Goal: Navigation & Orientation: Find specific page/section

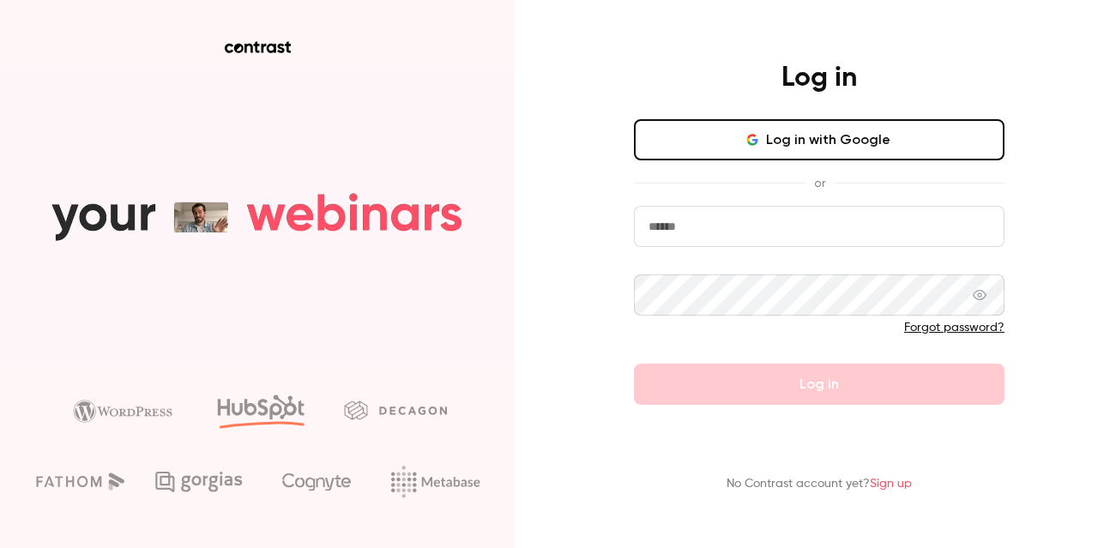
click at [723, 150] on button "Log in with Google" at bounding box center [819, 139] width 370 height 41
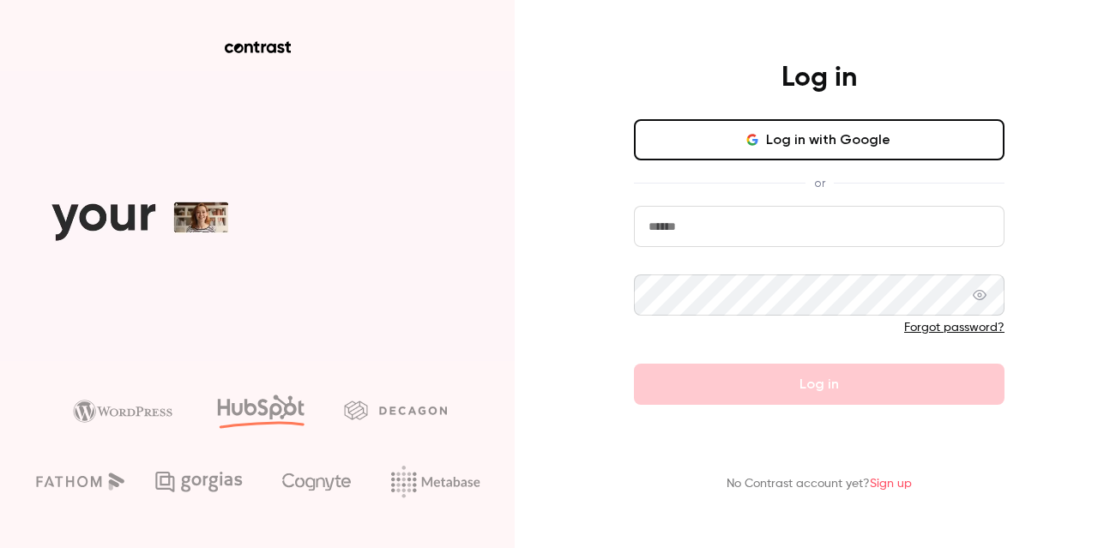
click at [747, 145] on icon "button" at bounding box center [752, 140] width 14 height 14
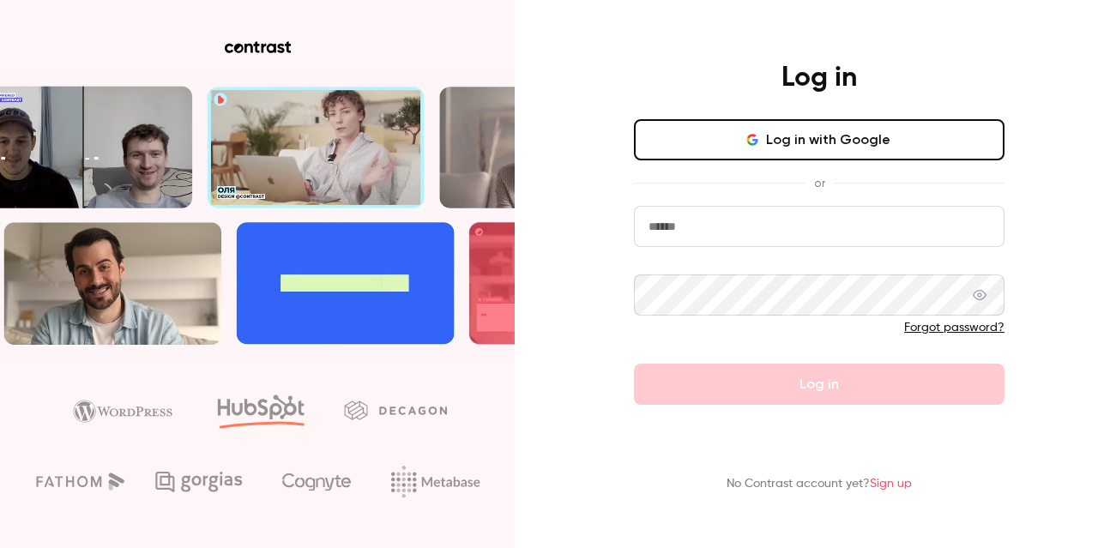
click at [688, 229] on input "email" at bounding box center [819, 226] width 370 height 41
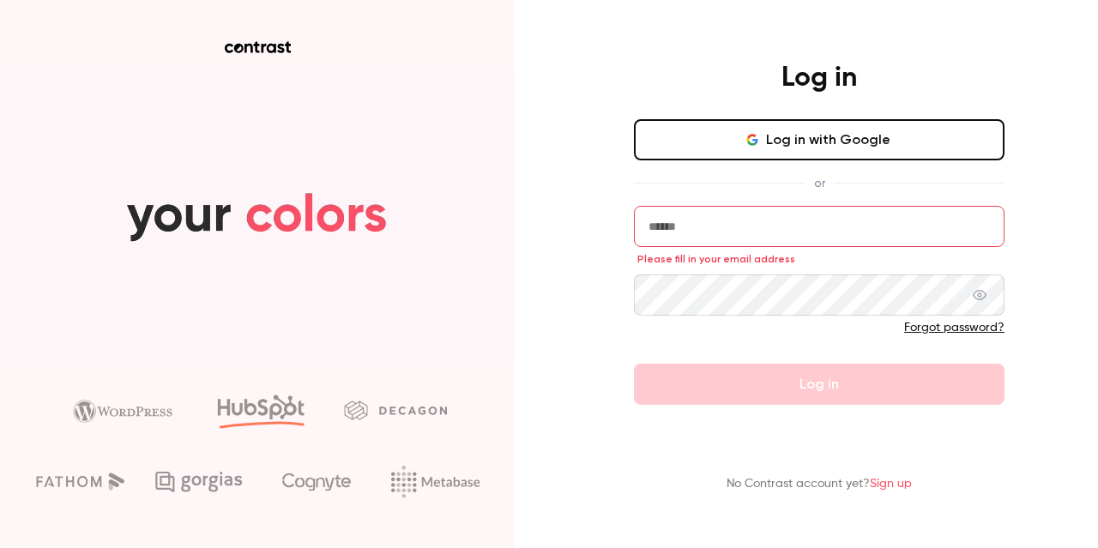
type input "**********"
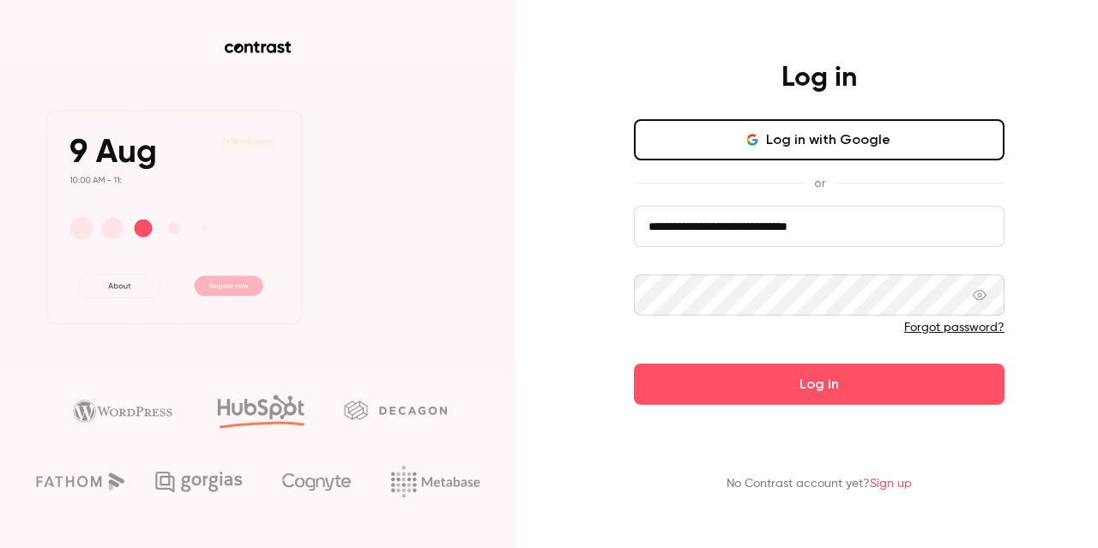
click at [726, 380] on button "Log in" at bounding box center [819, 384] width 370 height 41
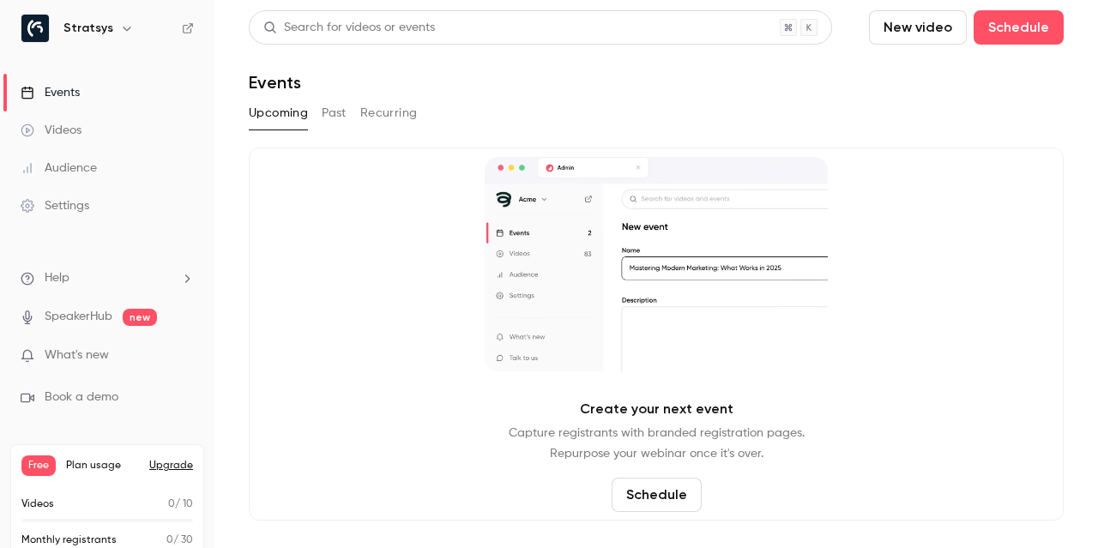
click at [103, 128] on link "Videos" at bounding box center [107, 130] width 214 height 38
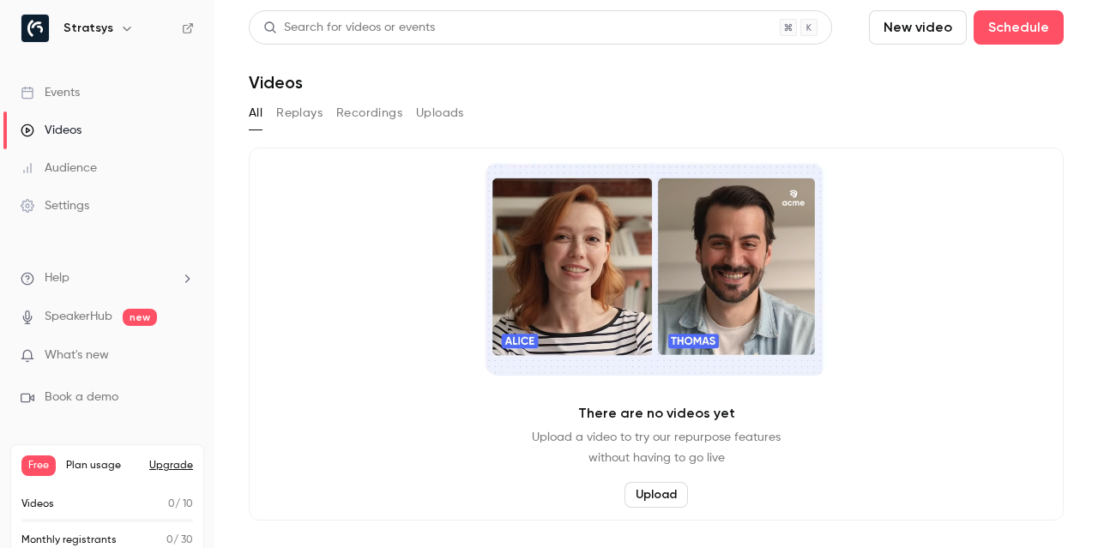
click at [293, 117] on button "Replays" at bounding box center [299, 112] width 46 height 27
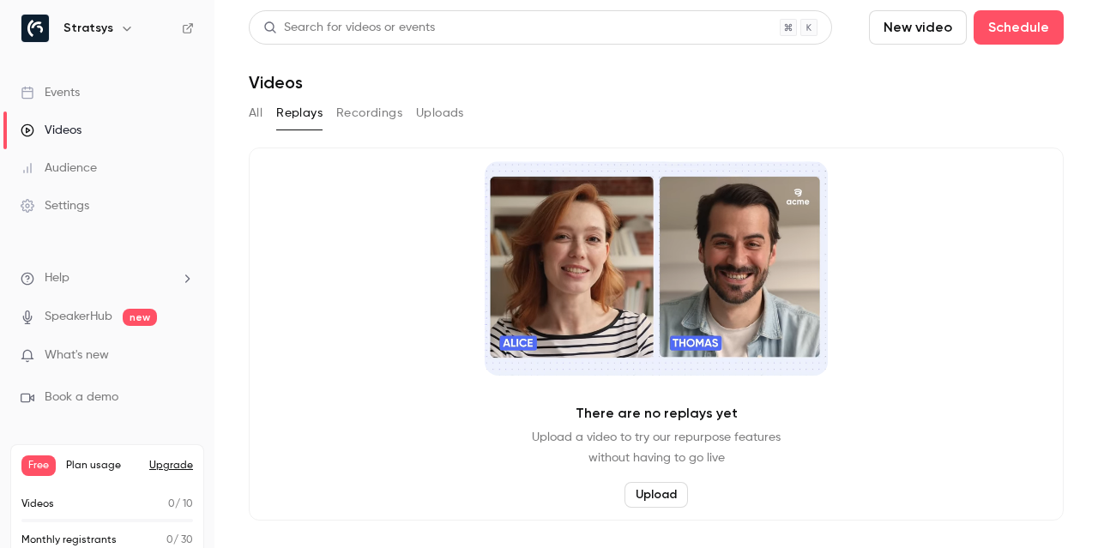
click at [256, 119] on button "All" at bounding box center [256, 112] width 14 height 27
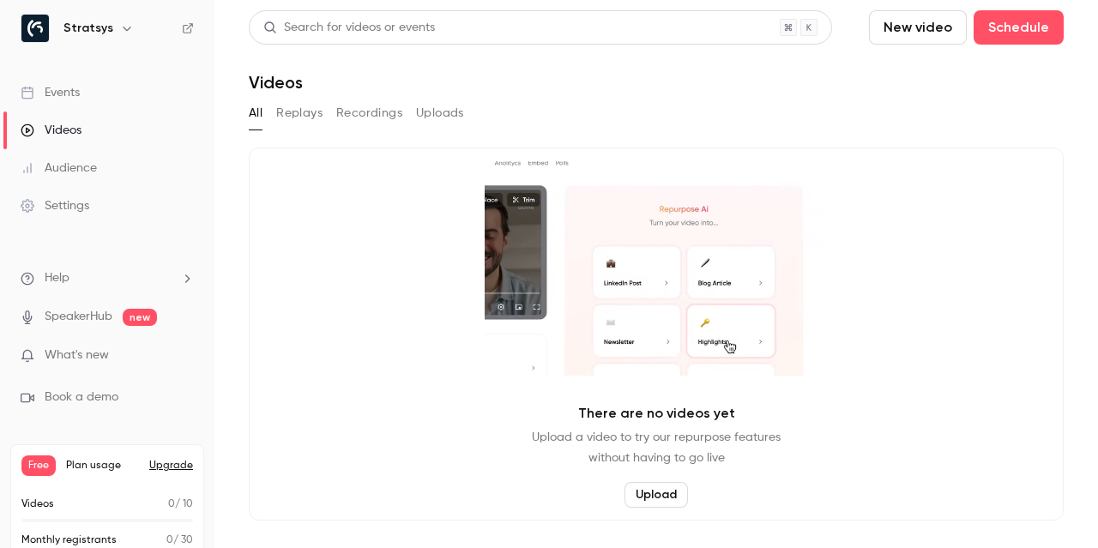
click at [360, 123] on button "Recordings" at bounding box center [369, 112] width 66 height 27
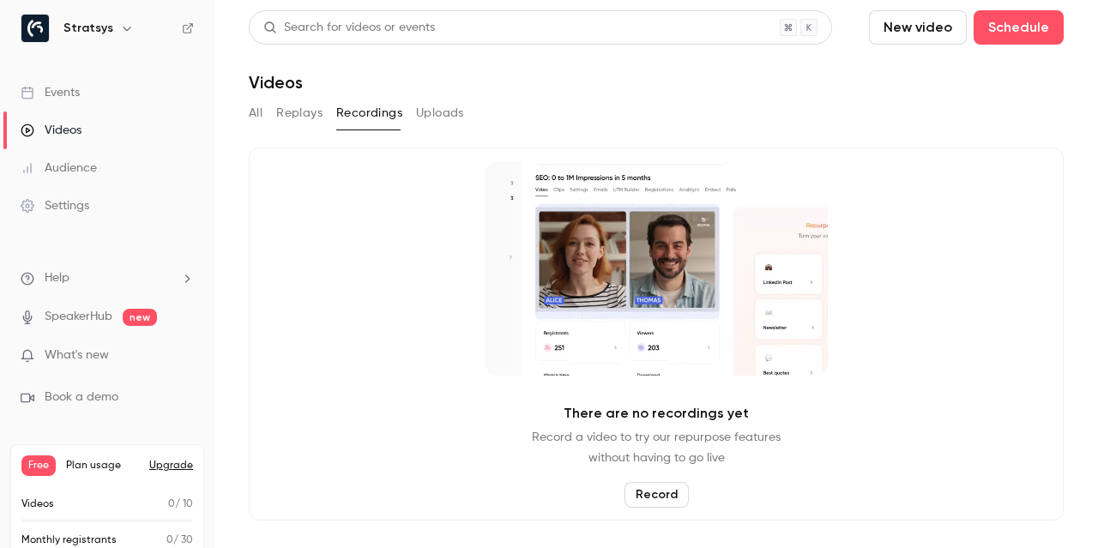
click at [426, 117] on button "Uploads" at bounding box center [440, 112] width 48 height 27
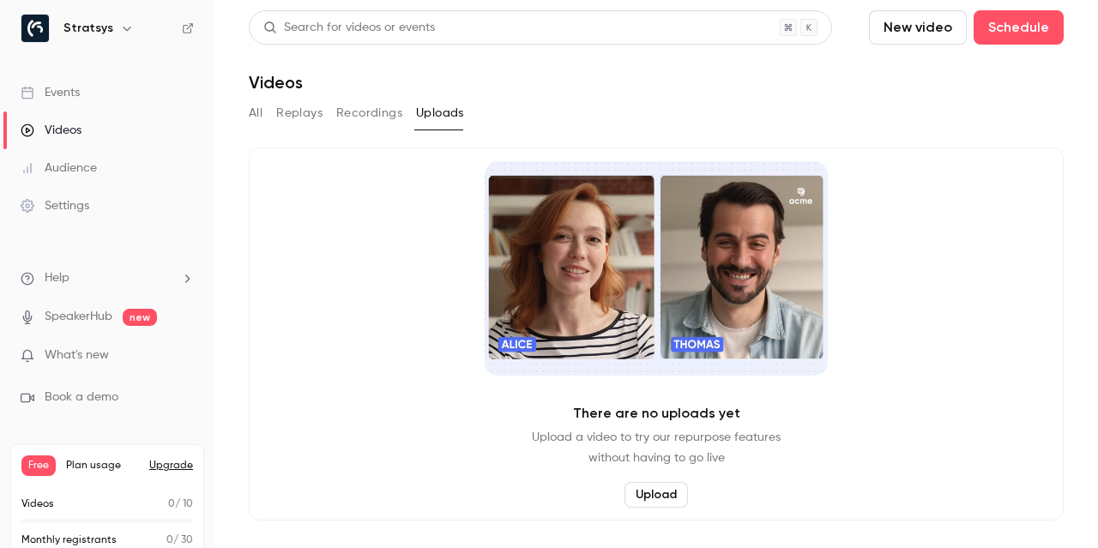
click at [256, 113] on button "All" at bounding box center [256, 112] width 14 height 27
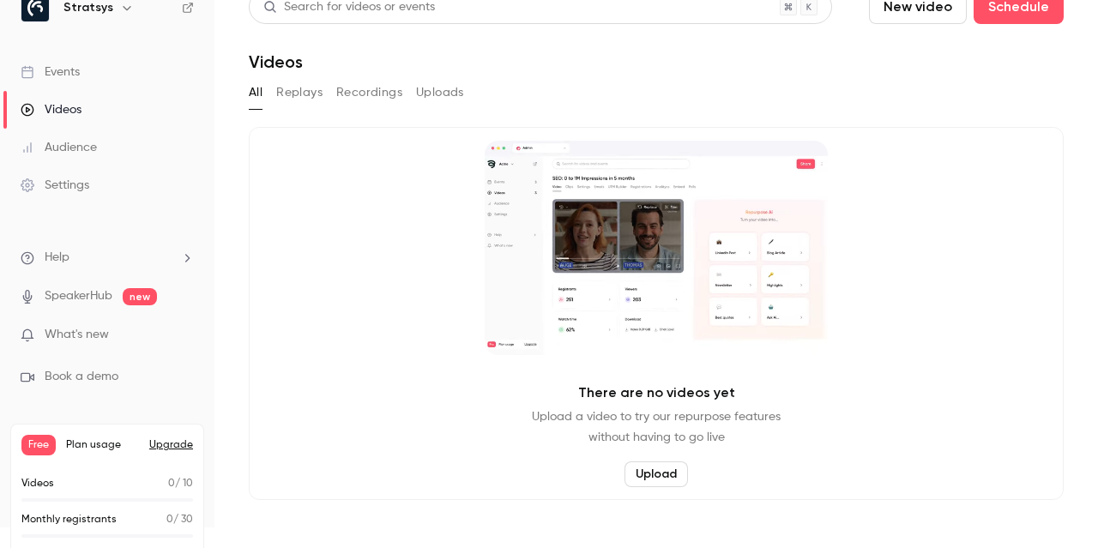
scroll to position [40, 0]
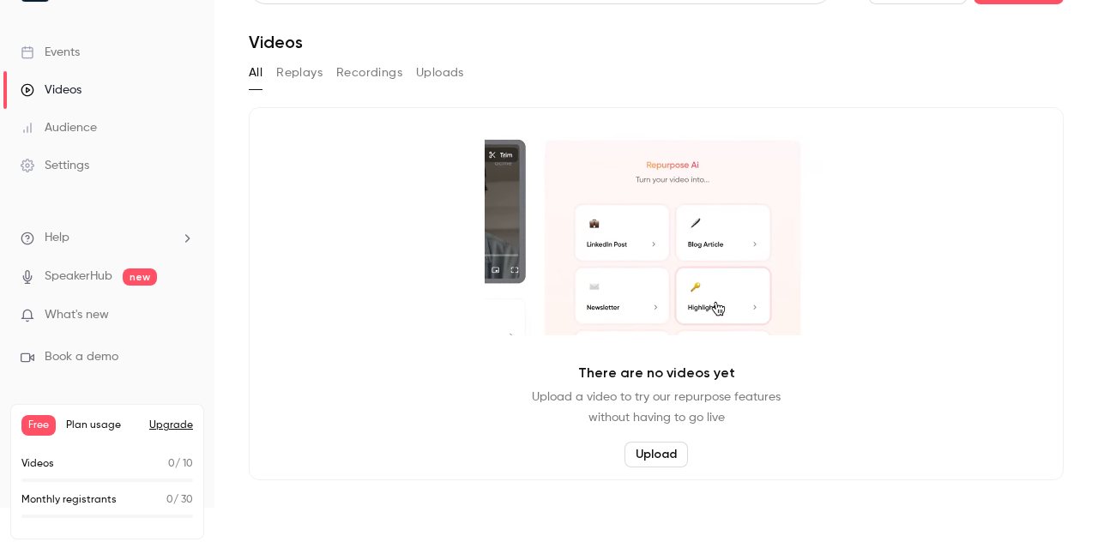
click at [103, 421] on span "Plan usage" at bounding box center [102, 426] width 73 height 14
click at [69, 497] on p "Monthly registrants" at bounding box center [68, 499] width 95 height 15
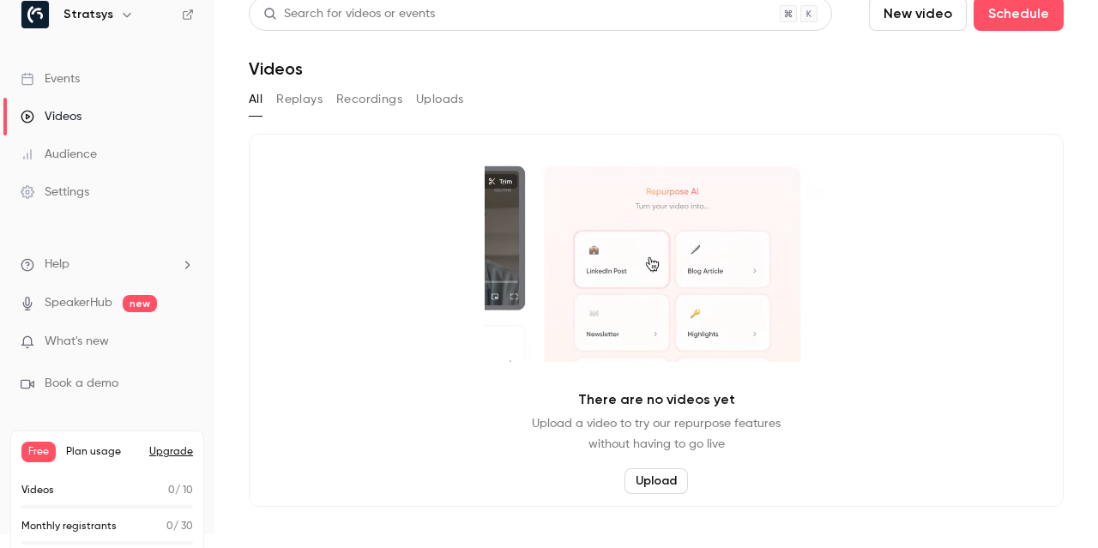
scroll to position [0, 0]
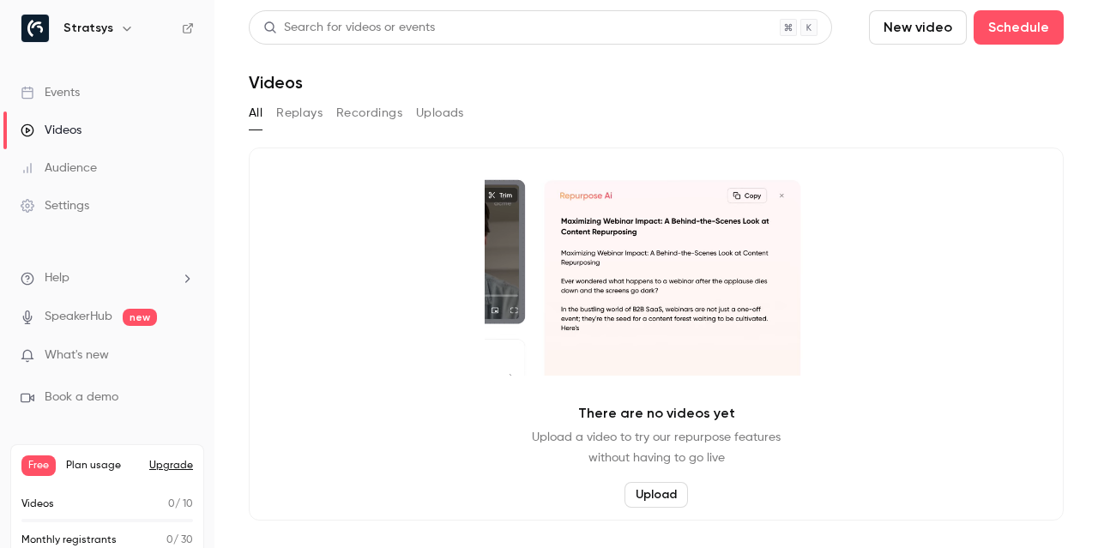
click at [305, 110] on button "Replays" at bounding box center [299, 112] width 46 height 27
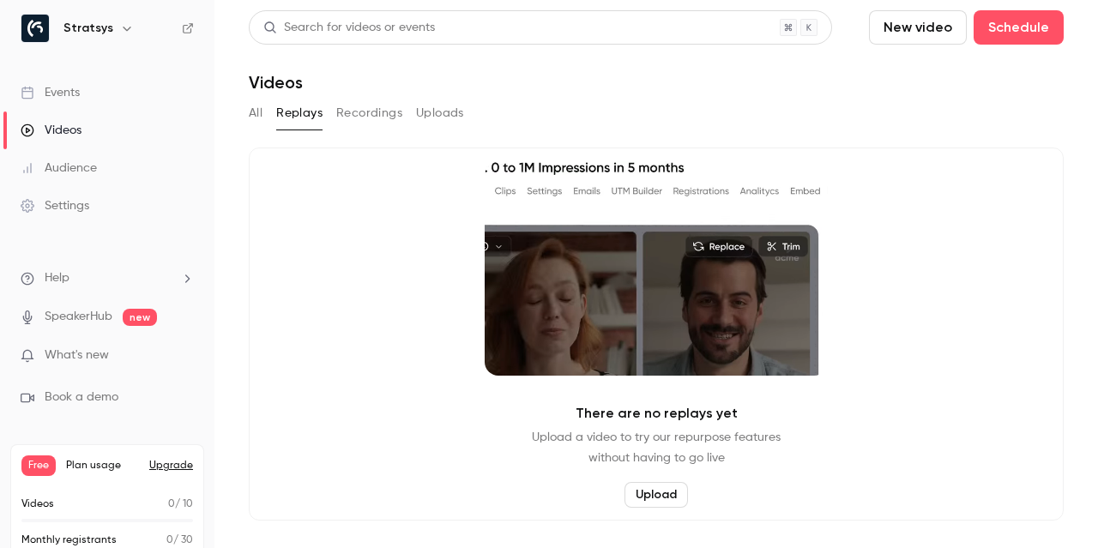
click at [79, 358] on span "What's new" at bounding box center [77, 355] width 64 height 18
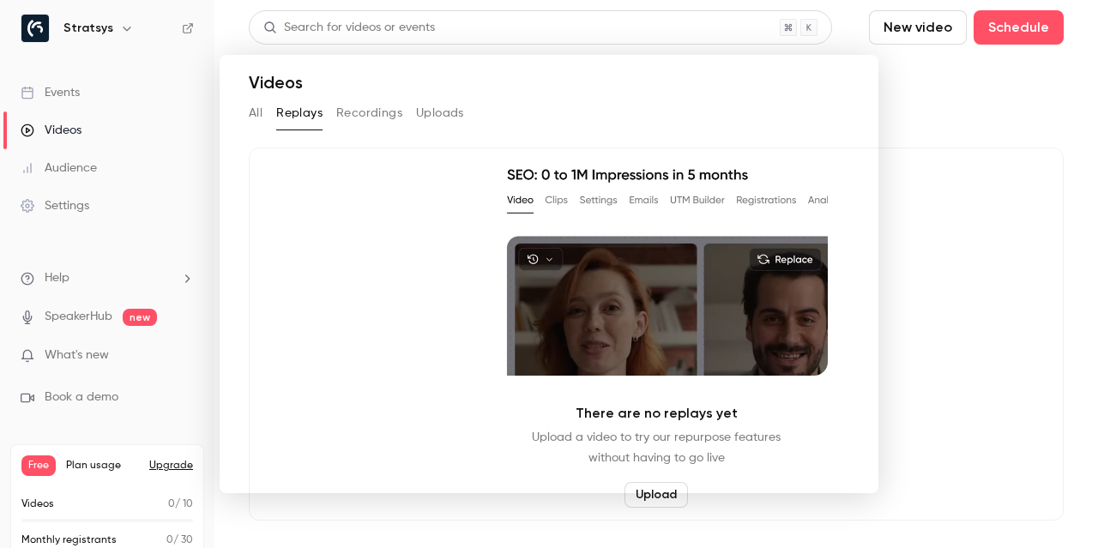
click at [949, 220] on div at bounding box center [549, 274] width 1098 height 548
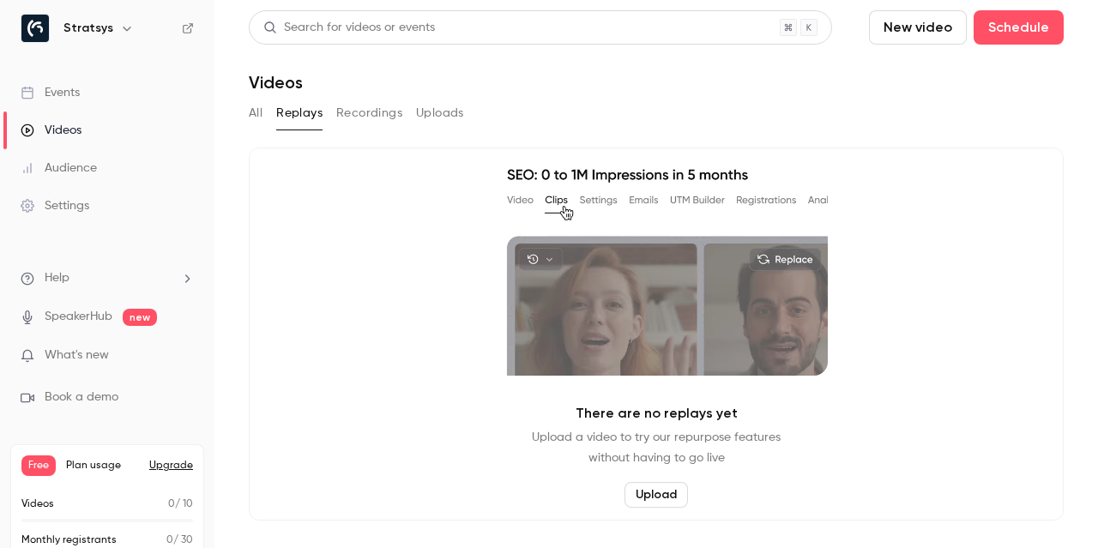
click at [268, 110] on div "All Replays Recordings Uploads" at bounding box center [656, 112] width 815 height 27
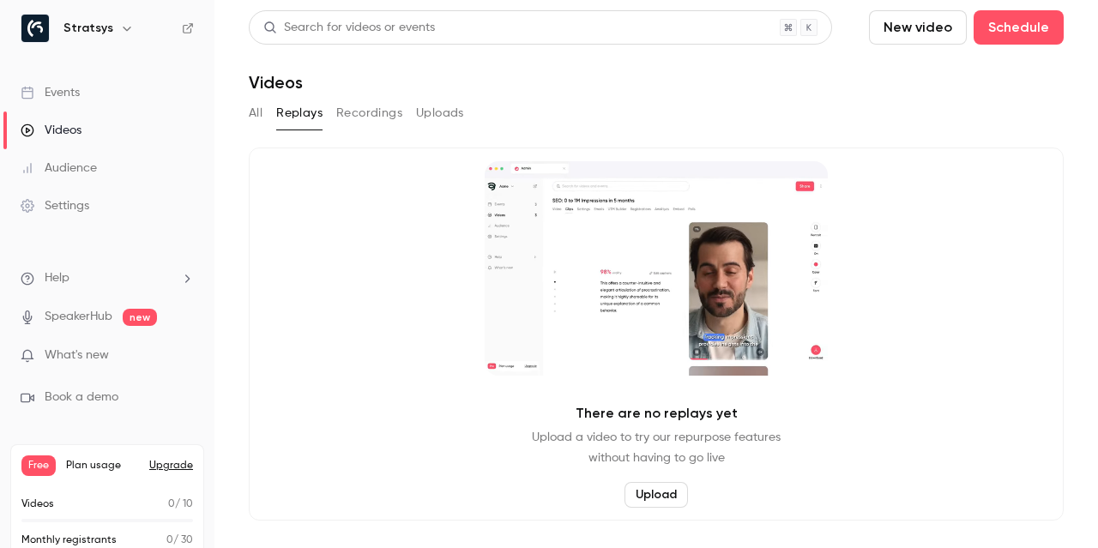
click at [262, 112] on button "All" at bounding box center [256, 112] width 14 height 27
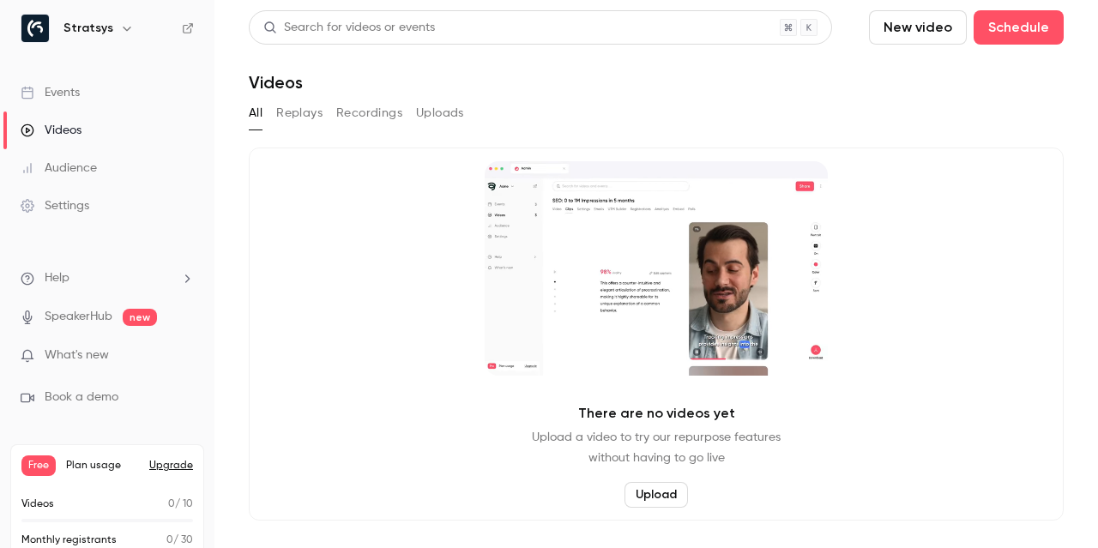
click at [290, 105] on button "Replays" at bounding box center [299, 112] width 46 height 27
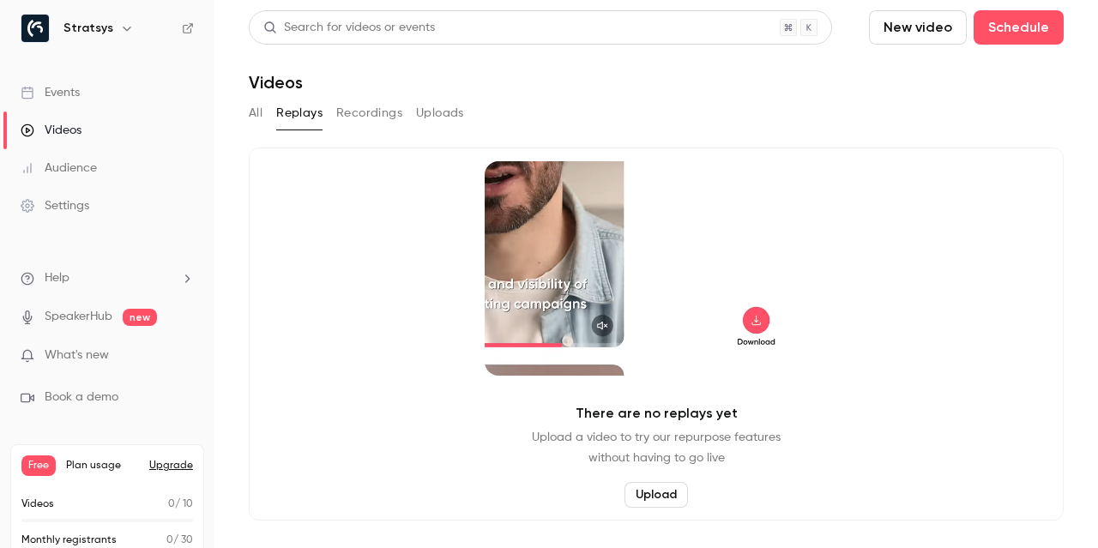
click at [348, 110] on button "Recordings" at bounding box center [369, 112] width 66 height 27
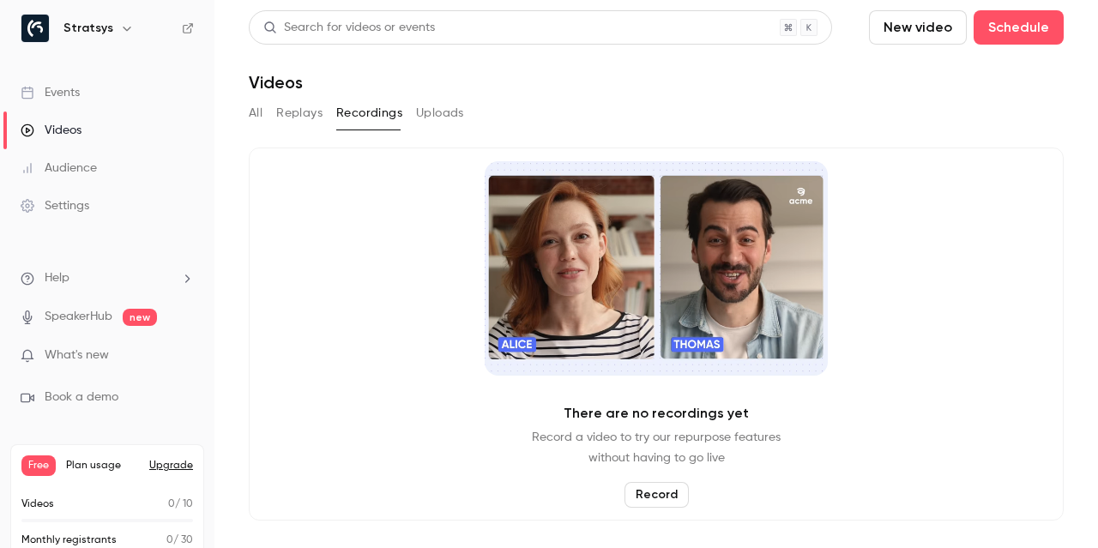
click at [436, 117] on button "Uploads" at bounding box center [440, 112] width 48 height 27
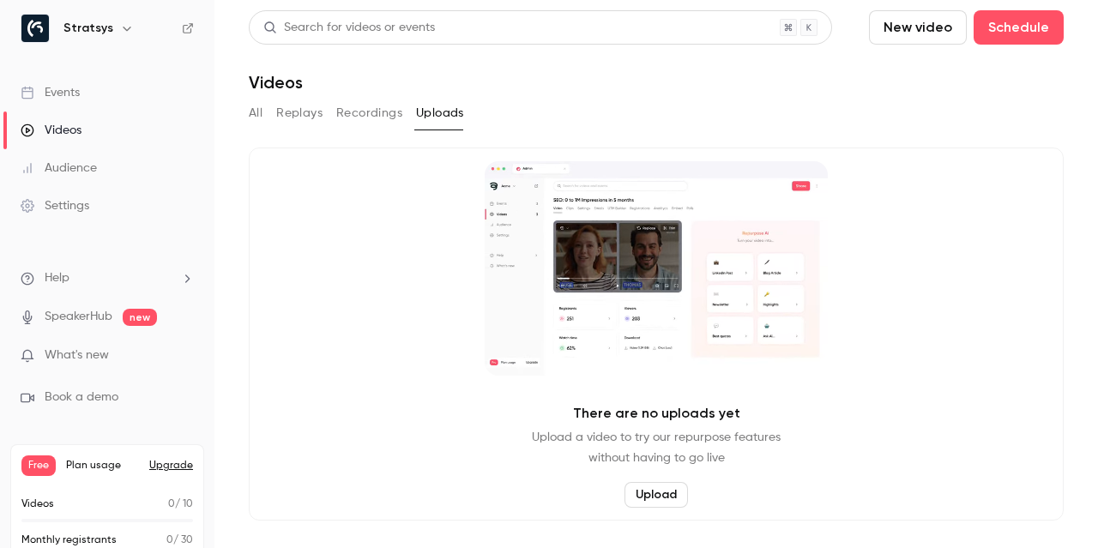
click at [263, 112] on div "All Replays Recordings Uploads" at bounding box center [656, 112] width 815 height 27
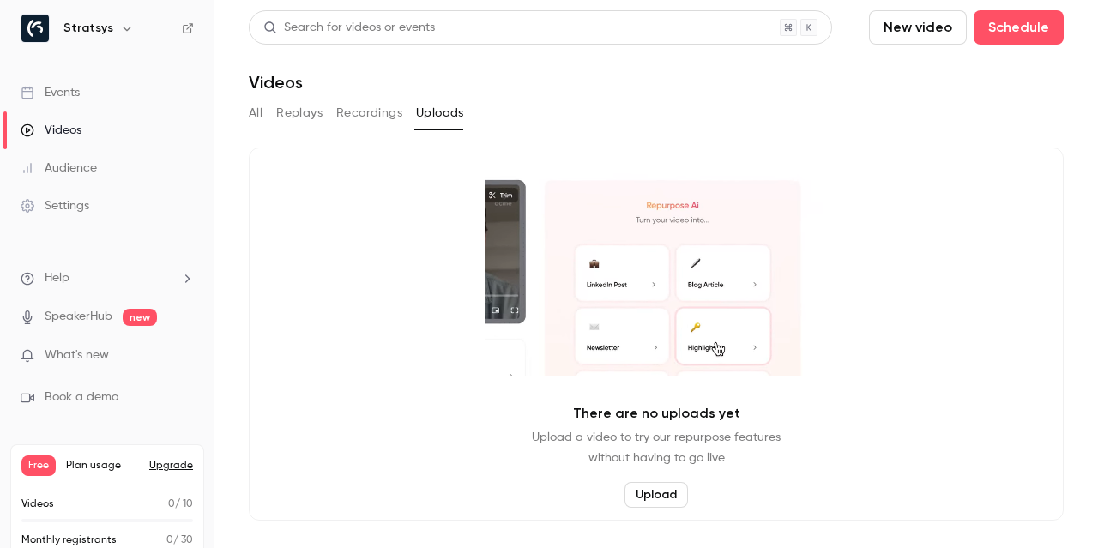
click at [139, 203] on link "Settings" at bounding box center [107, 206] width 214 height 38
